Goal: Information Seeking & Learning: Learn about a topic

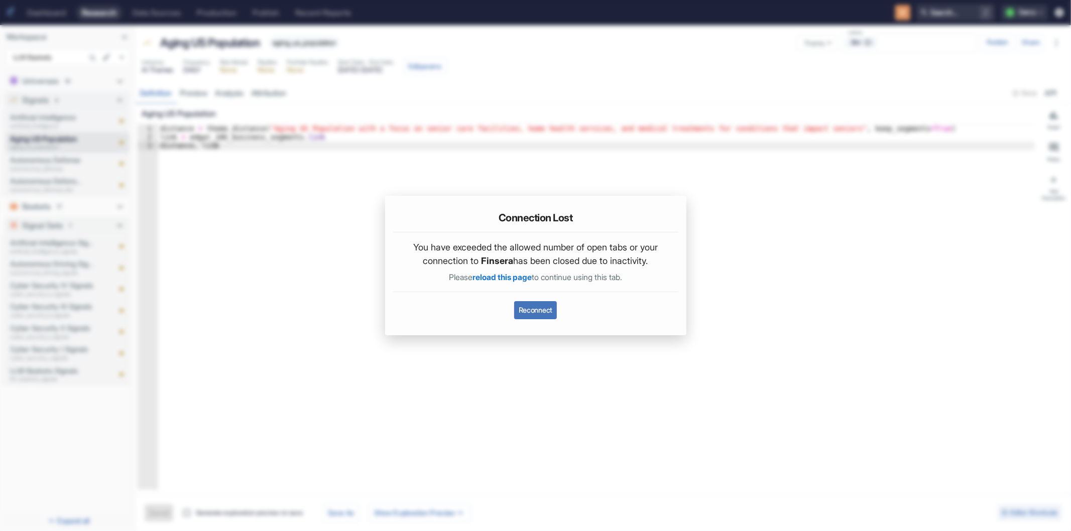
click at [540, 309] on button "Reconnect" at bounding box center [535, 310] width 43 height 18
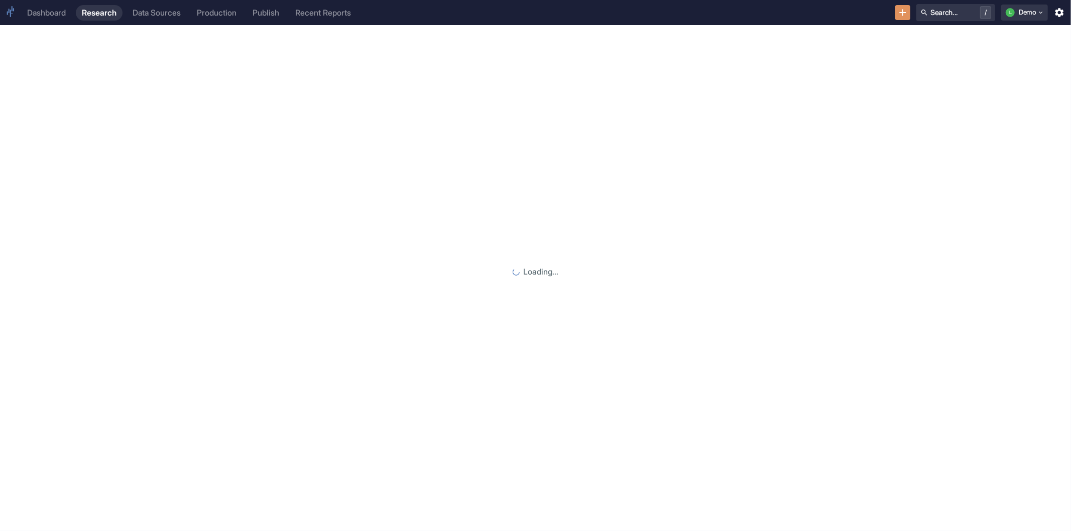
click at [44, 13] on div "Dashboard" at bounding box center [46, 13] width 39 height 10
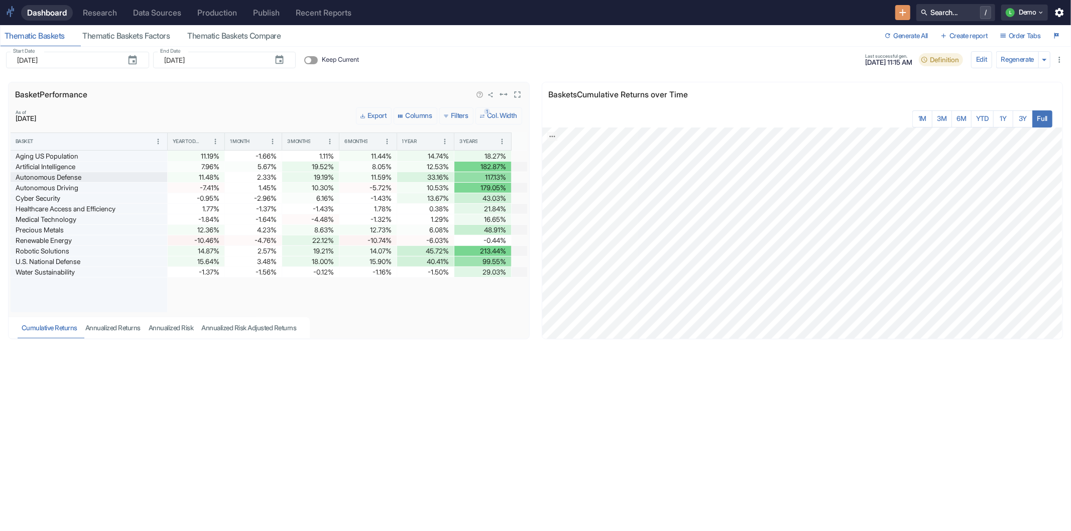
click at [136, 174] on div "Autonomous Defense" at bounding box center [89, 177] width 147 height 10
click at [1047, 99] on icon "View in fullscreen" at bounding box center [1050, 94] width 11 height 11
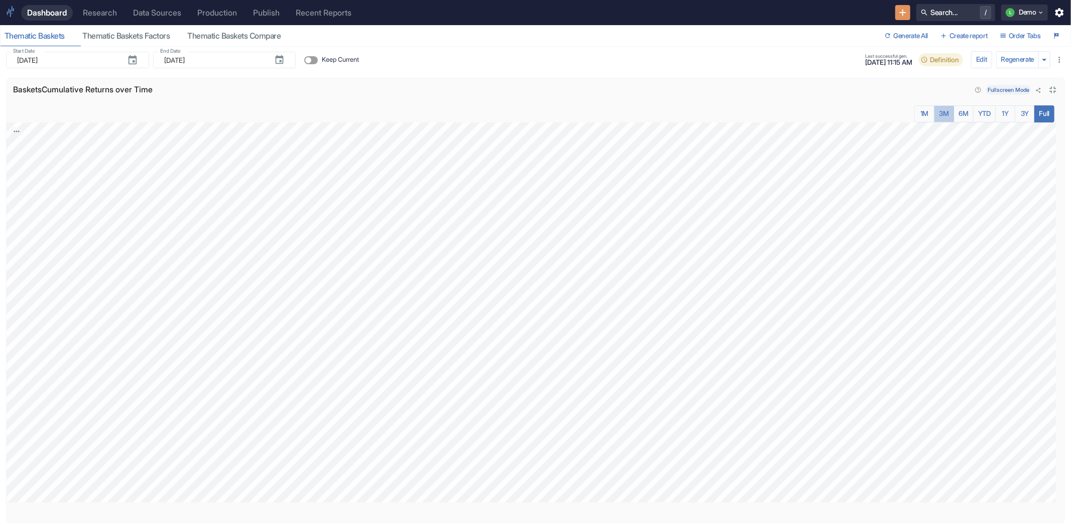
drag, startPoint x: 934, startPoint y: 110, endPoint x: 951, endPoint y: 111, distance: 17.1
click at [934, 110] on button "3M" at bounding box center [944, 113] width 20 height 17
click at [953, 111] on button "6M" at bounding box center [963, 113] width 20 height 17
click at [1050, 88] on icon "Close fullscreen" at bounding box center [1053, 90] width 7 height 7
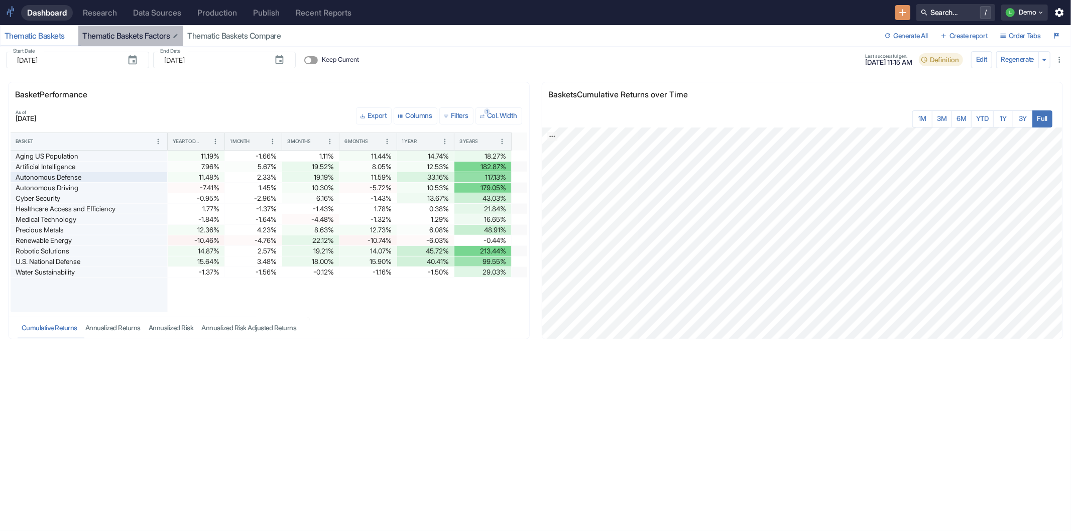
click at [104, 38] on div "Thematic Baskets Factors" at bounding box center [130, 36] width 97 height 10
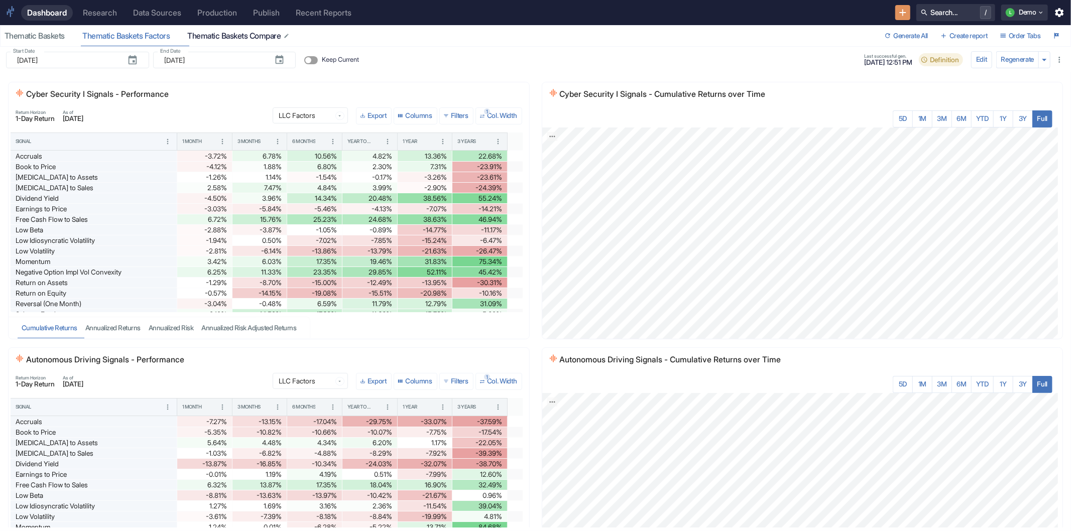
click at [258, 37] on div "Thematic Baskets Compare" at bounding box center [238, 36] width 103 height 10
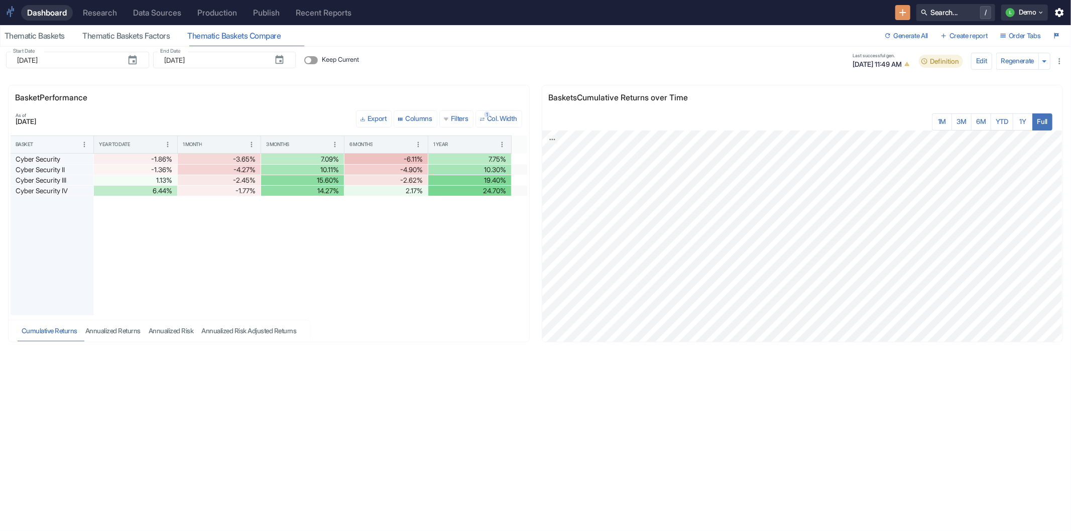
click at [94, 17] on div "Research" at bounding box center [100, 13] width 34 height 10
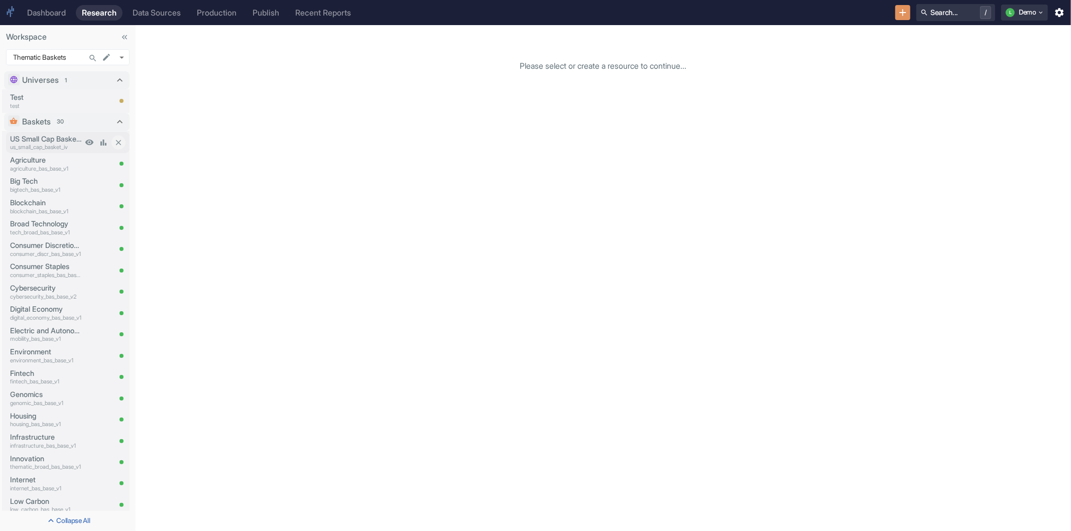
click at [52, 138] on p "US Small Cap Basket IV" at bounding box center [46, 139] width 72 height 11
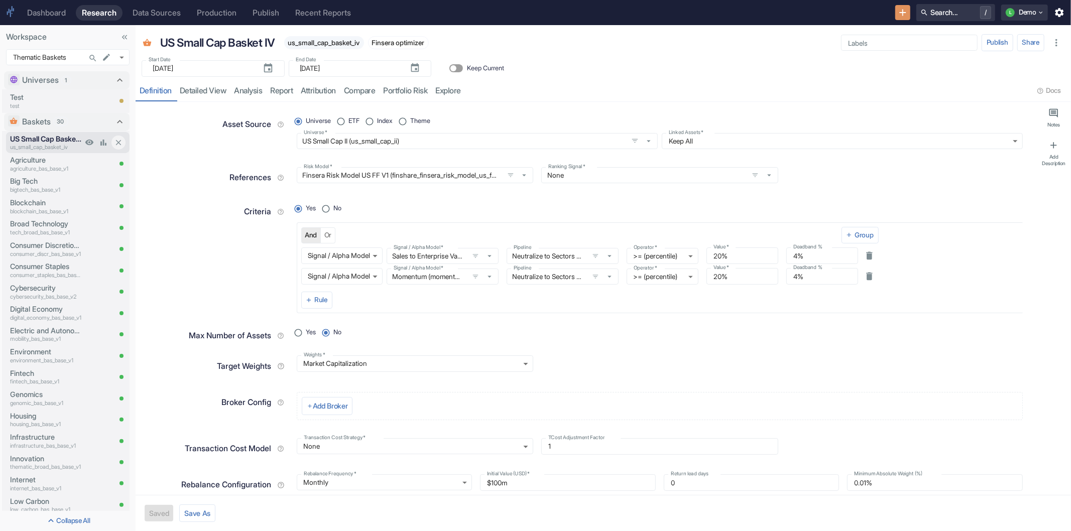
type textarea "x"
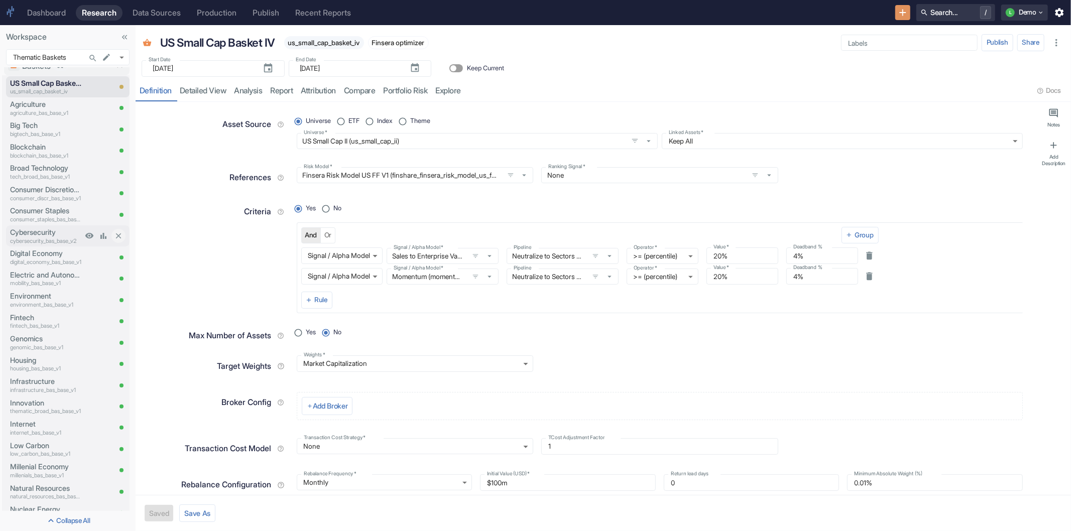
click at [36, 231] on p "Cybersecurity" at bounding box center [46, 232] width 72 height 11
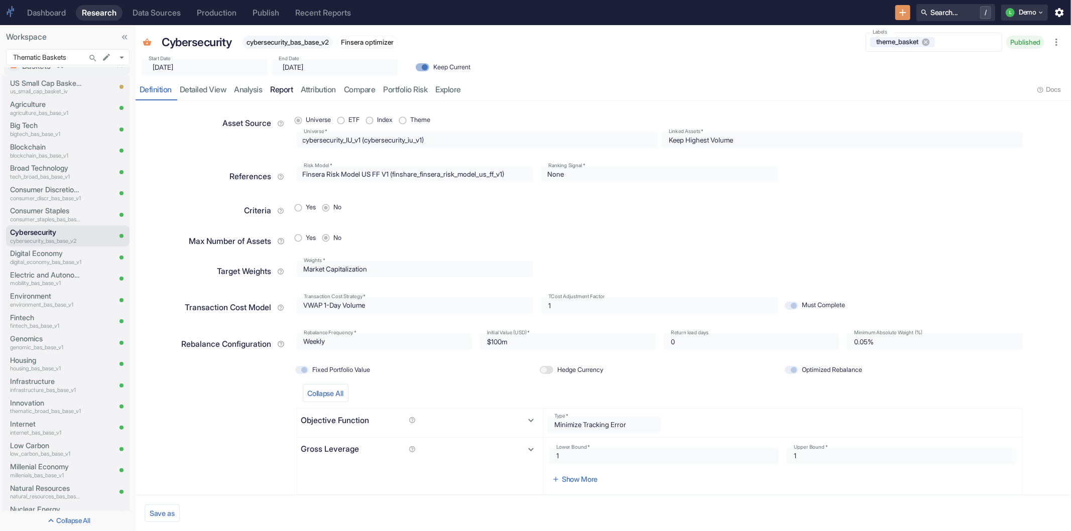
radio input "true"
type input "2025-09-05"
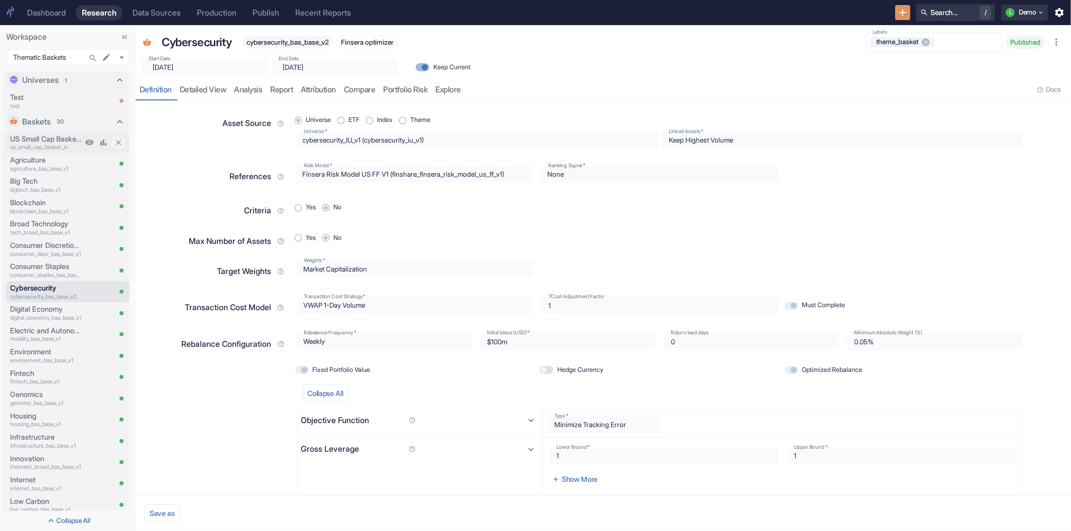
click at [40, 143] on p "us_small_cap_basket_iv" at bounding box center [46, 147] width 72 height 9
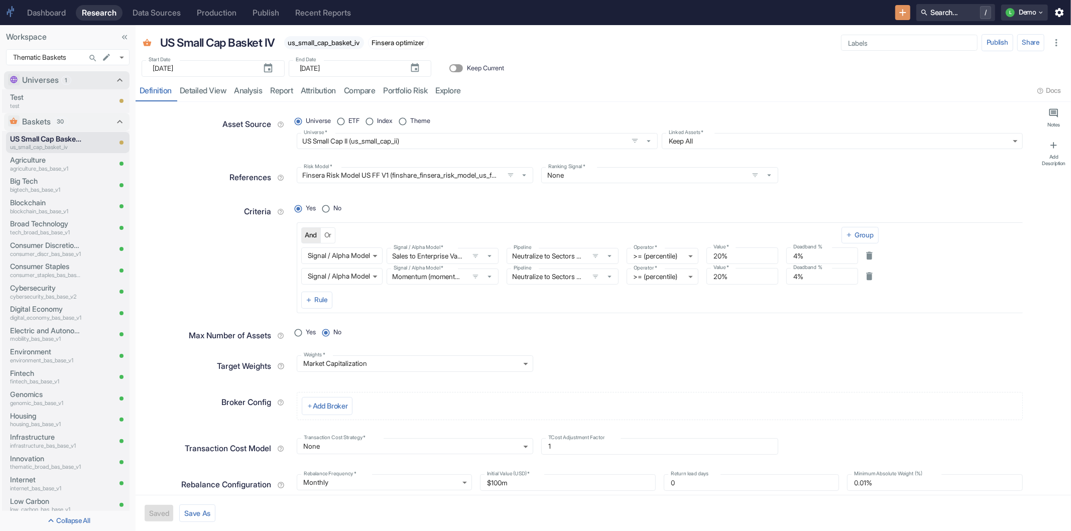
click at [114, 79] on icon at bounding box center [119, 80] width 11 height 11
click at [114, 79] on icon at bounding box center [119, 81] width 11 height 11
type textarea "x"
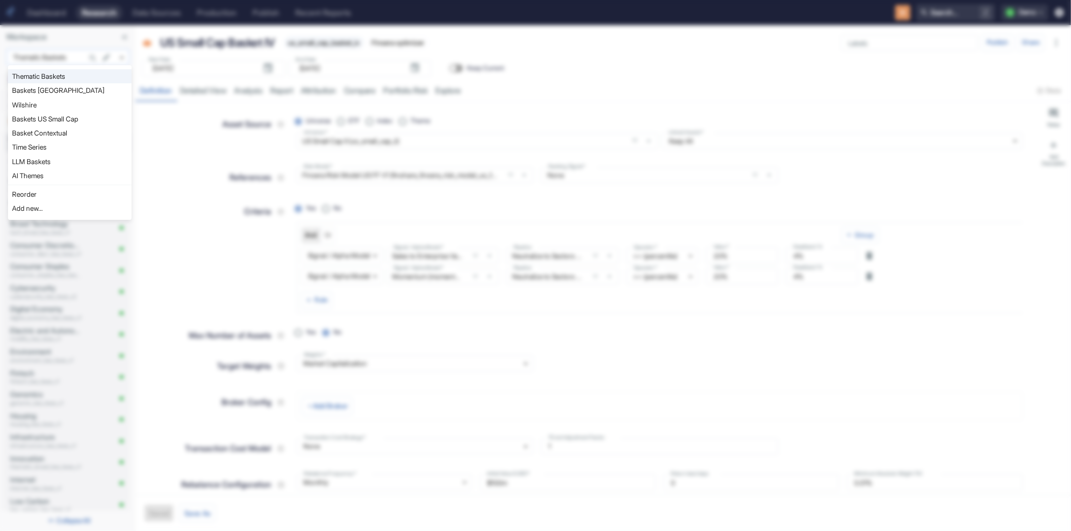
click at [122, 59] on body "Dashboard Research Data Sources Production Publish Recent Reports Search... / L…" at bounding box center [535, 265] width 1071 height 531
click at [52, 164] on li "LLM Baskets" at bounding box center [70, 162] width 124 height 14
type input "1112"
type textarea "x"
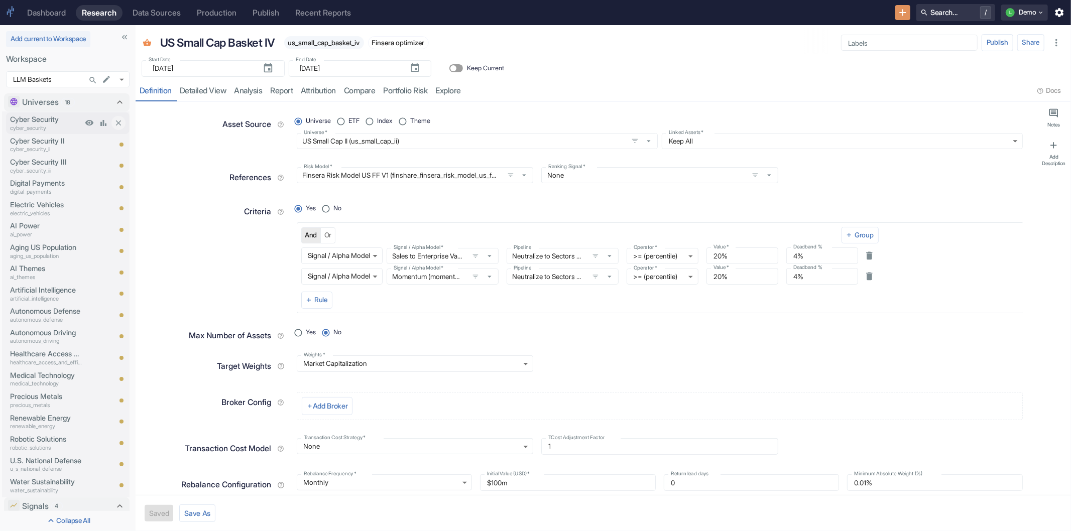
click at [48, 122] on p "Cyber Security" at bounding box center [46, 119] width 72 height 11
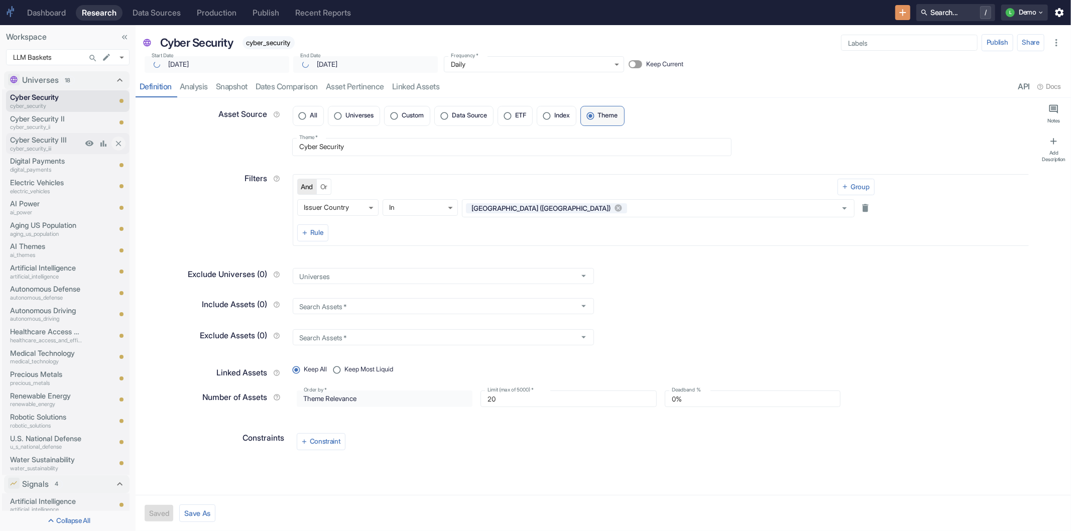
type textarea "x"
click at [41, 222] on p "Aging US Population" at bounding box center [46, 225] width 72 height 11
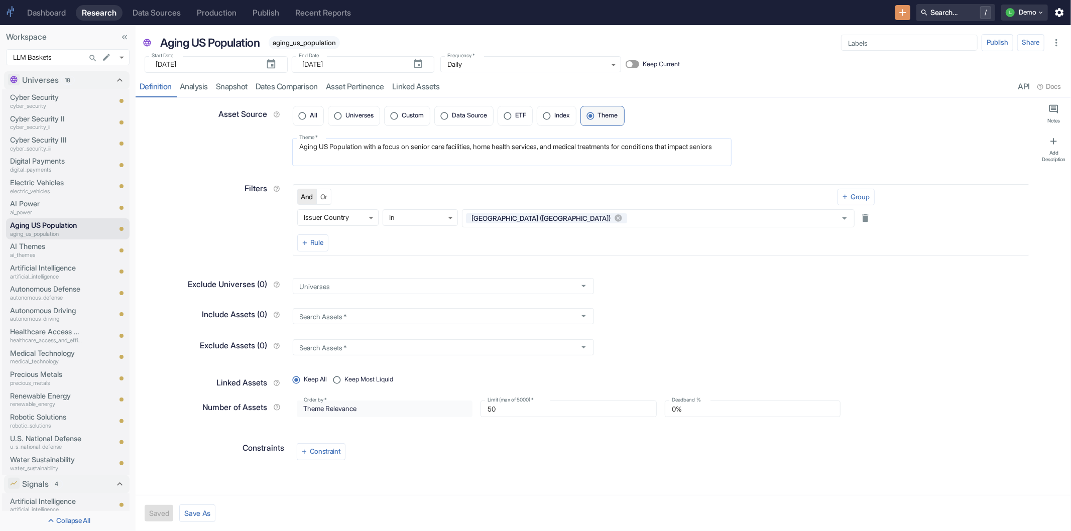
drag, startPoint x: 298, startPoint y: 147, endPoint x: 329, endPoint y: 158, distance: 32.9
click at [329, 158] on div "Aging US Population with a focus on senior care facilities, home health service…" at bounding box center [512, 152] width 440 height 28
type textarea "x"
click at [193, 88] on link "analysis" at bounding box center [194, 87] width 36 height 21
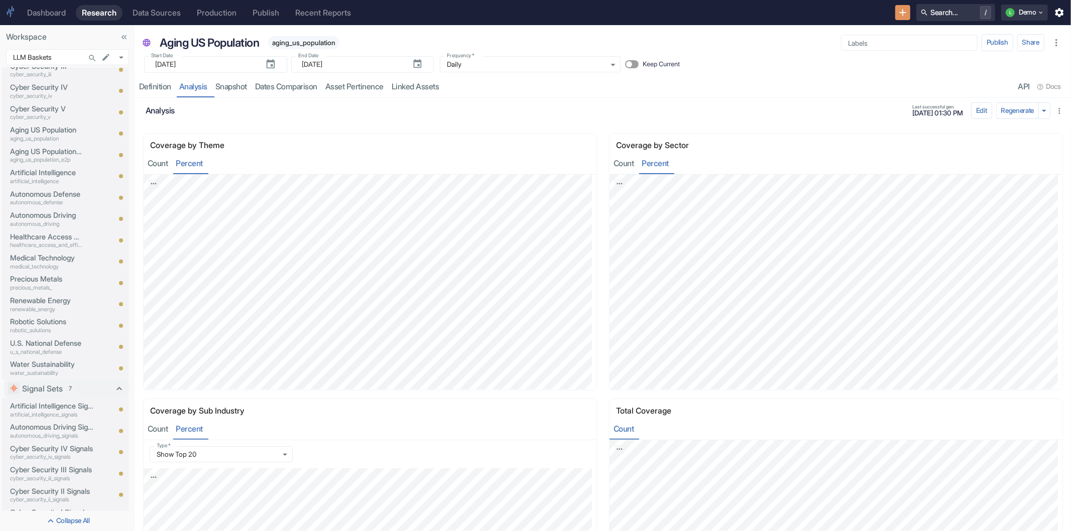
scroll to position [620, 0]
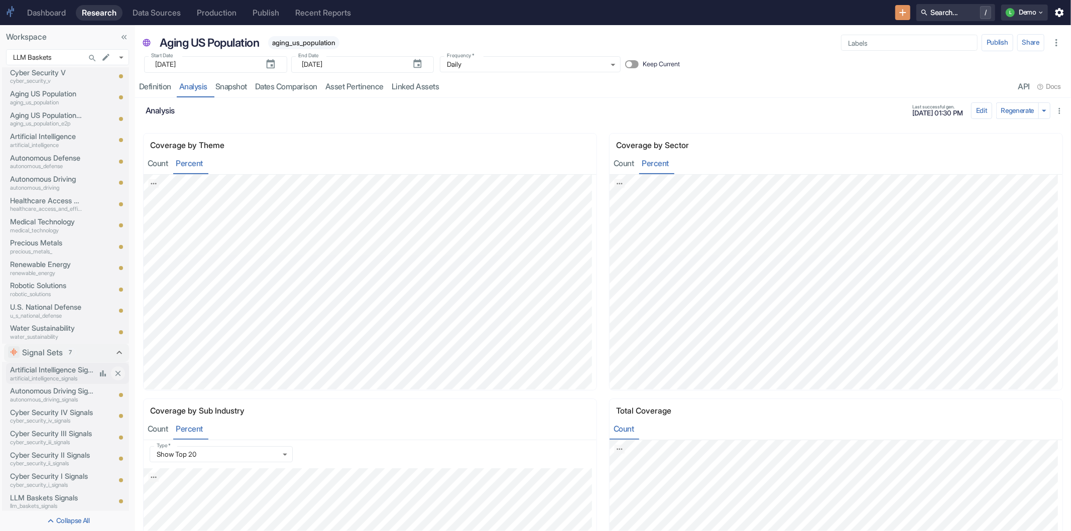
click at [64, 365] on p "Artificial Intelligence Signals" at bounding box center [53, 369] width 86 height 11
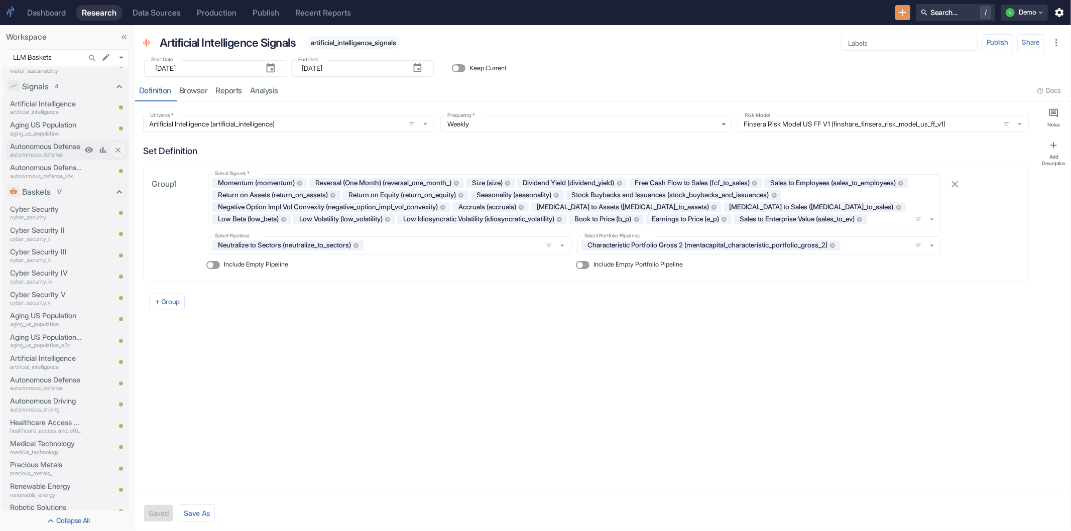
scroll to position [397, 0]
click at [157, 12] on div "Data Sources" at bounding box center [157, 13] width 48 height 10
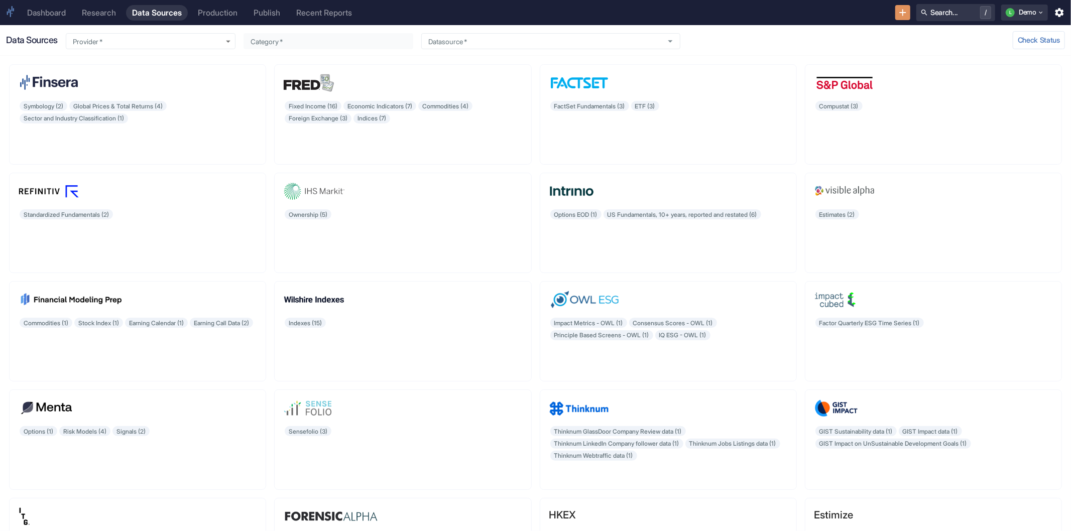
click at [213, 11] on div "Production" at bounding box center [218, 13] width 40 height 10
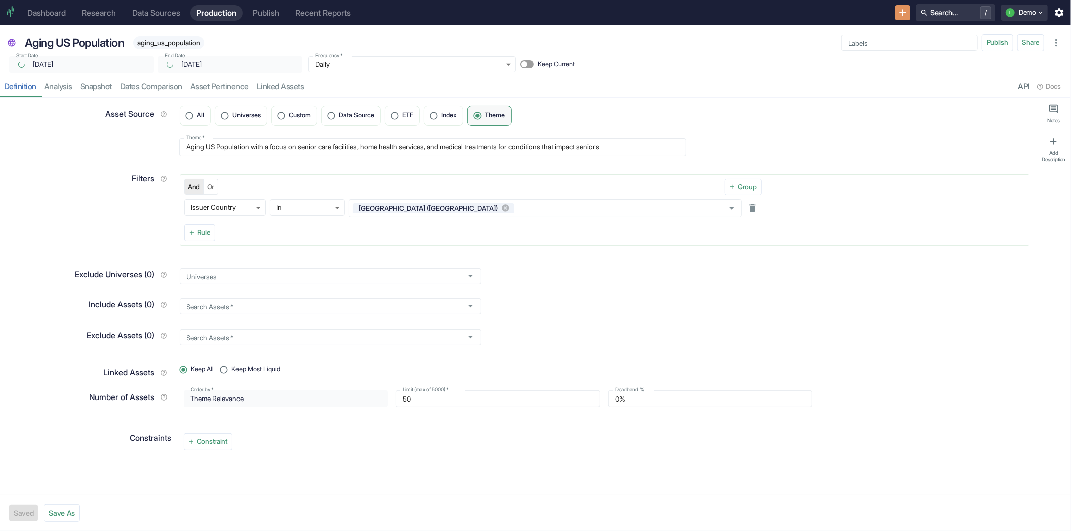
type textarea "x"
click at [173, 12] on div "Data Sources" at bounding box center [156, 13] width 48 height 10
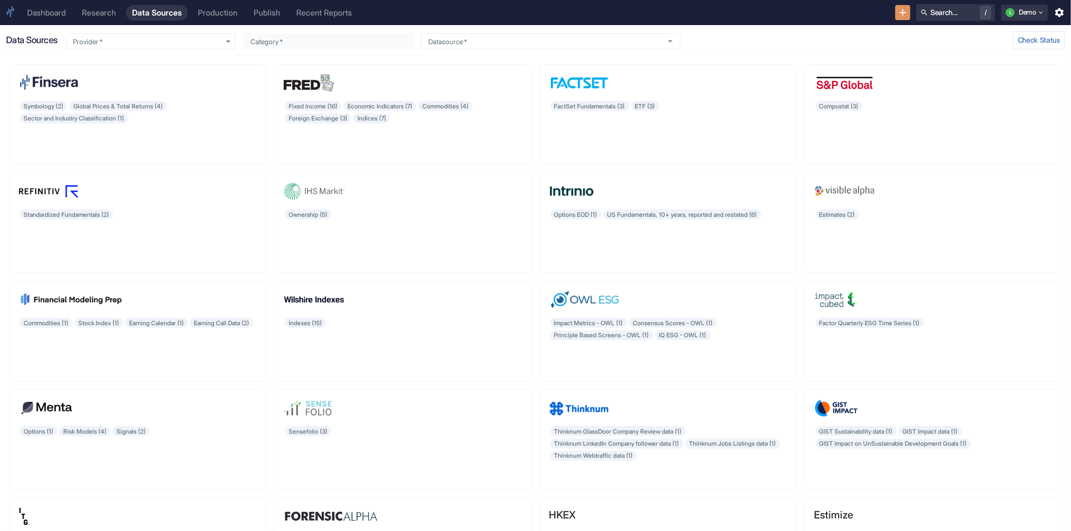
click at [262, 11] on div "Publish" at bounding box center [267, 13] width 27 height 10
